Goal: Transaction & Acquisition: Purchase product/service

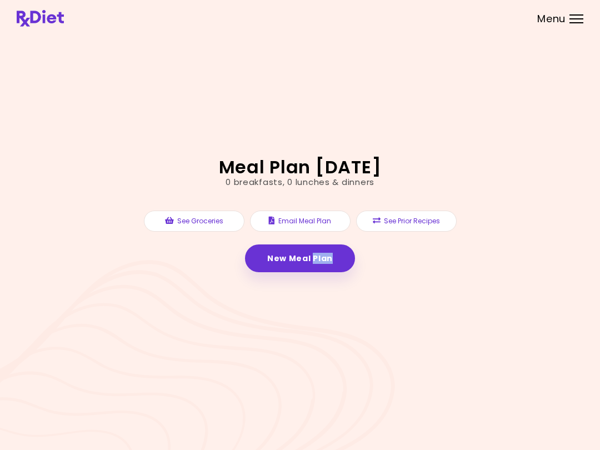
click at [309, 262] on link "New Meal Plan" at bounding box center [300, 259] width 110 height 28
select select "*"
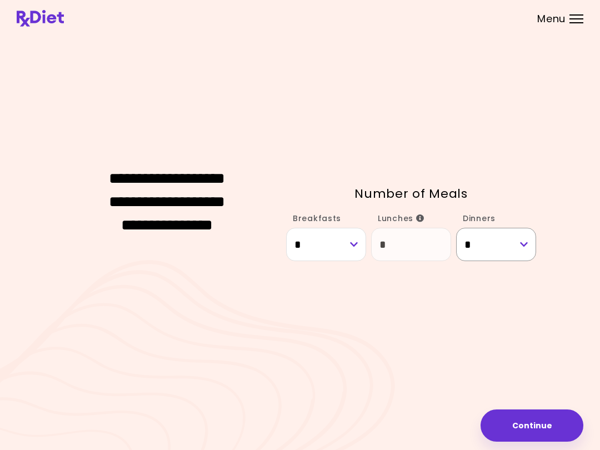
click at [507, 238] on select "* * *" at bounding box center [496, 244] width 80 height 33
click at [309, 235] on select "* * *" at bounding box center [326, 244] width 80 height 33
click at [530, 247] on select "* * *" at bounding box center [496, 244] width 80 height 33
click at [364, 244] on select "* * *" at bounding box center [326, 244] width 80 height 33
click at [423, 216] on icon "Info" at bounding box center [420, 219] width 8 height 8
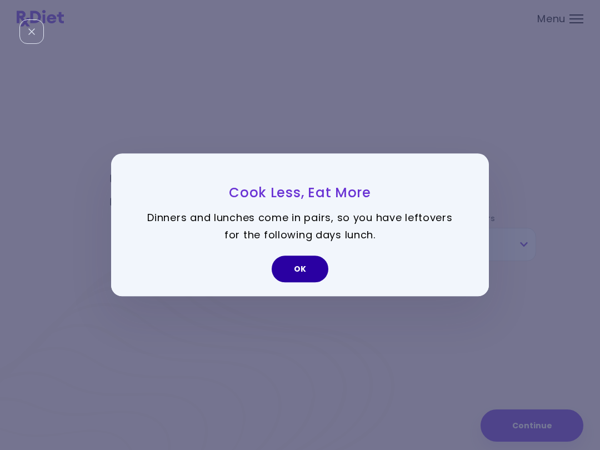
click at [315, 264] on button "OK" at bounding box center [300, 269] width 57 height 27
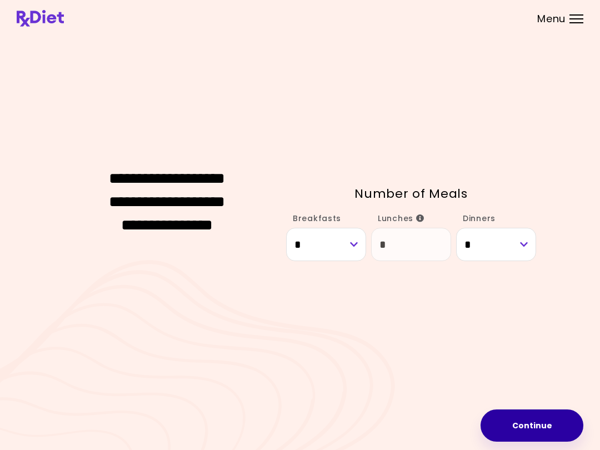
click at [530, 423] on button "Continue" at bounding box center [532, 426] width 103 height 32
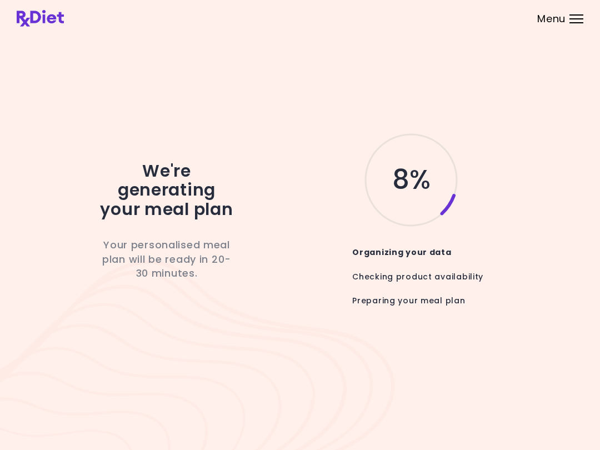
click at [487, 446] on div "We're generating your meal plan Your personalised meal plan will be ready in 20…" at bounding box center [300, 225] width 600 height 450
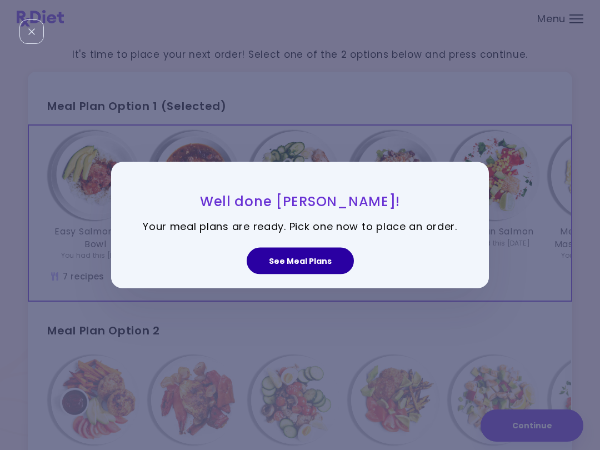
click at [306, 260] on button "See Meal Plans" at bounding box center [300, 260] width 107 height 27
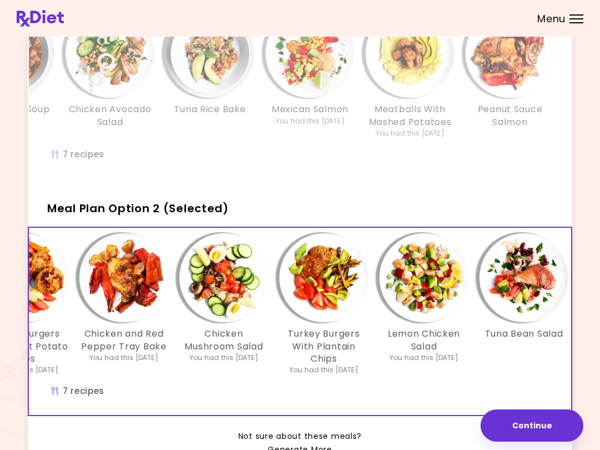
scroll to position [0, 98]
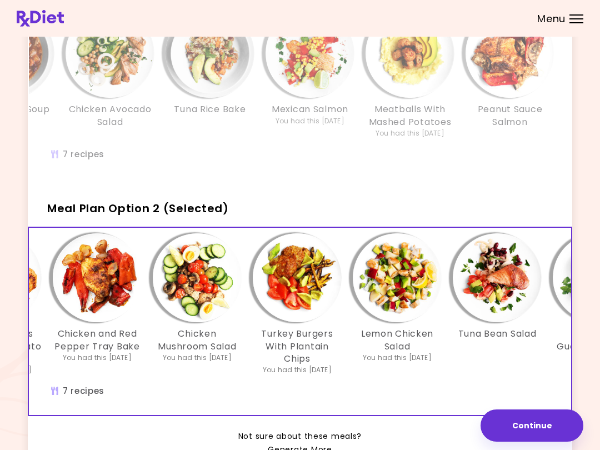
click at [207, 204] on span "Meal Plan Option 2 (Selected)" at bounding box center [138, 209] width 182 height 16
click at [149, 206] on span "Meal Plan Option 2 (Selected)" at bounding box center [138, 209] width 182 height 16
click at [542, 425] on button "Continue" at bounding box center [532, 426] width 103 height 32
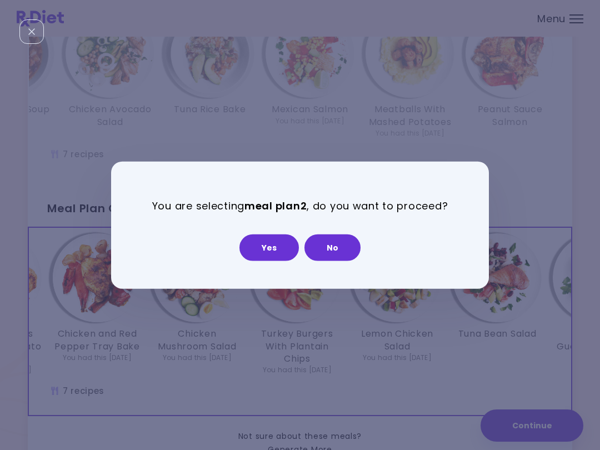
click at [275, 246] on button "Yes" at bounding box center [269, 247] width 59 height 27
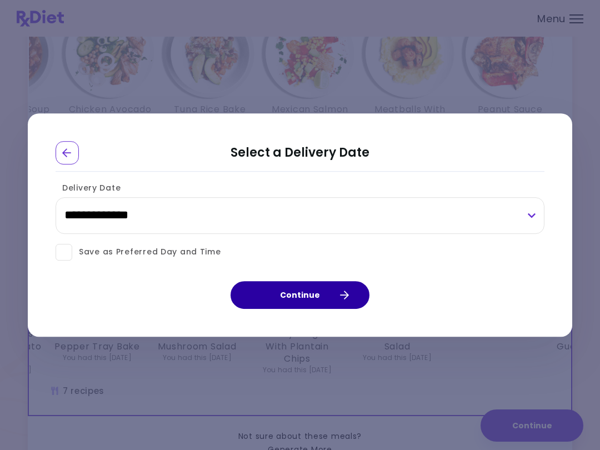
click at [332, 293] on button "Continue" at bounding box center [300, 295] width 139 height 28
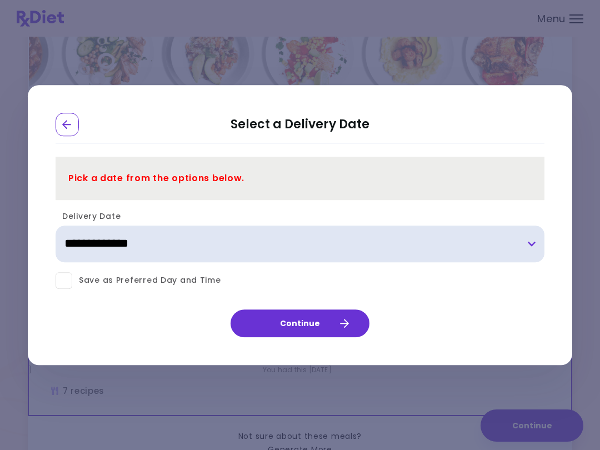
click at [146, 241] on select "**********" at bounding box center [300, 244] width 489 height 37
select select "**********"
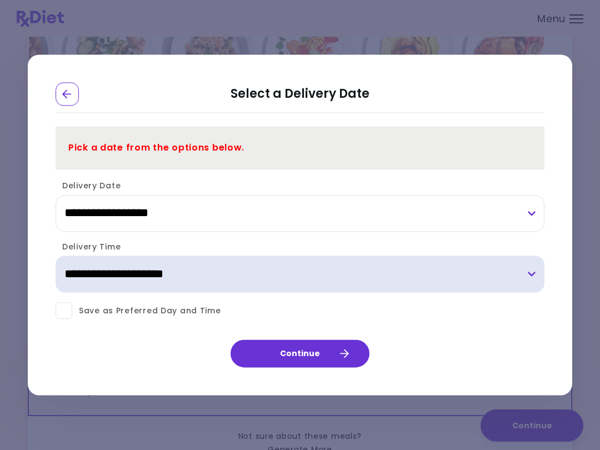
click at [256, 272] on select "**********" at bounding box center [300, 274] width 489 height 37
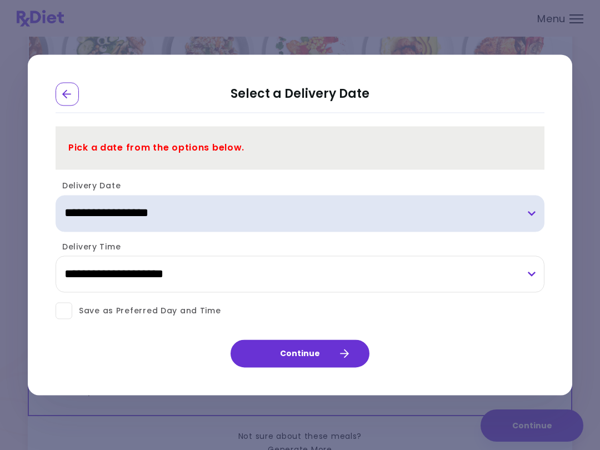
click at [299, 219] on select "**********" at bounding box center [300, 213] width 489 height 37
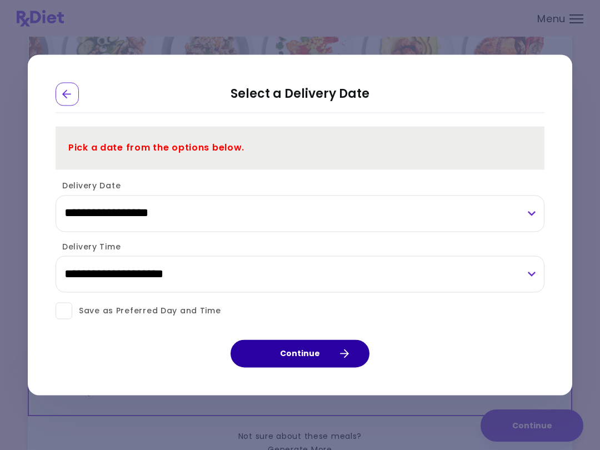
click at [327, 351] on button "Continue" at bounding box center [300, 354] width 139 height 28
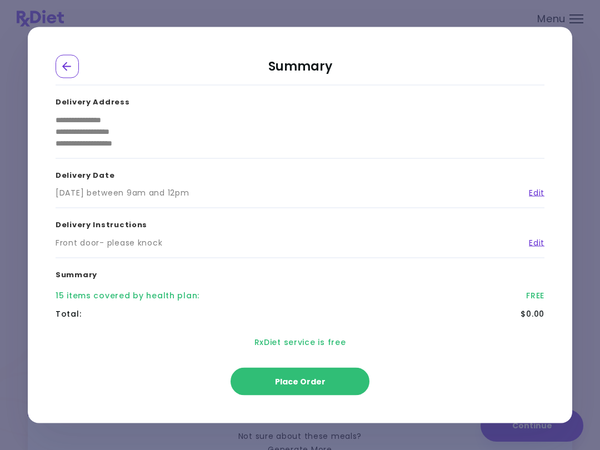
click at [317, 376] on span "Place Order" at bounding box center [300, 381] width 51 height 11
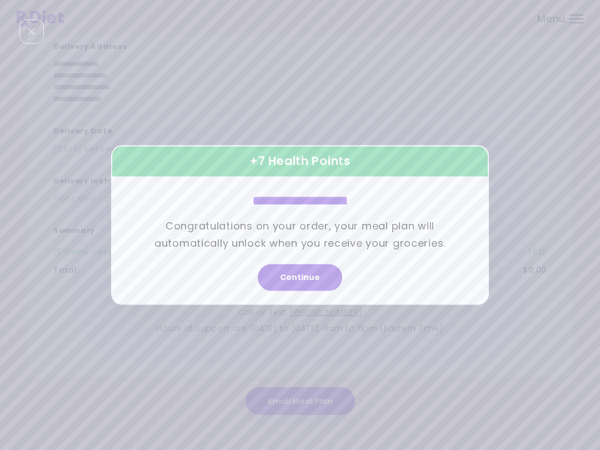
click at [316, 276] on button "Continue" at bounding box center [300, 278] width 85 height 27
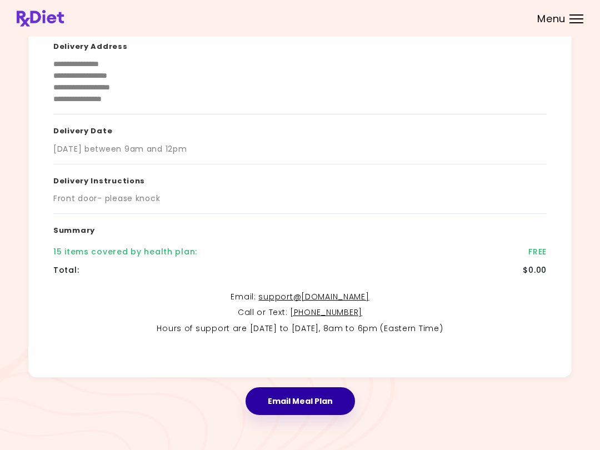
click at [327, 400] on button "Email Meal Plan" at bounding box center [301, 402] width 110 height 28
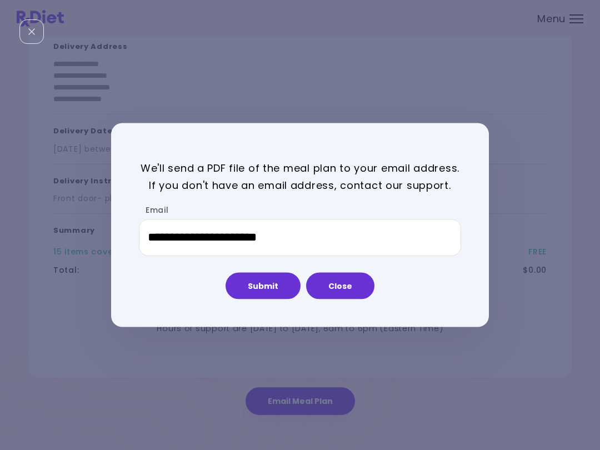
click at [286, 285] on button "Submit" at bounding box center [263, 285] width 75 height 27
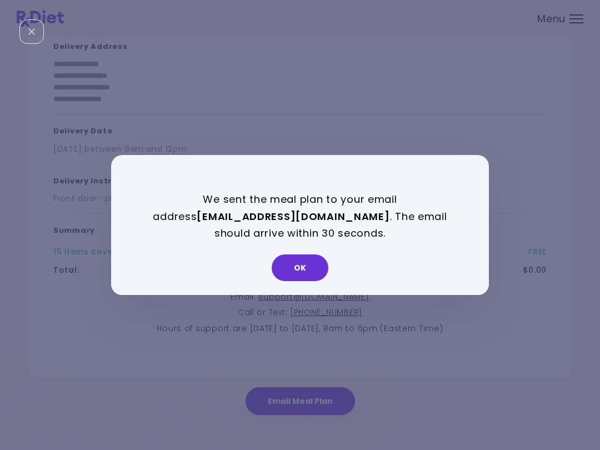
click at [316, 271] on button "OK" at bounding box center [300, 268] width 57 height 27
